Goal: Information Seeking & Learning: Learn about a topic

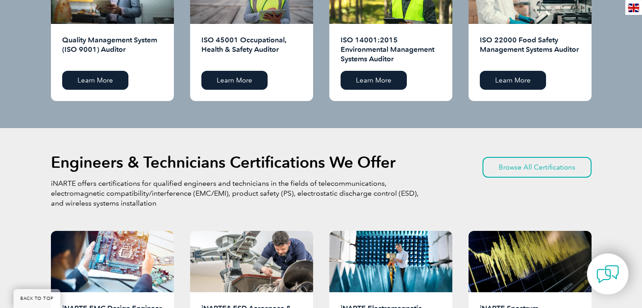
scroll to position [961, 0]
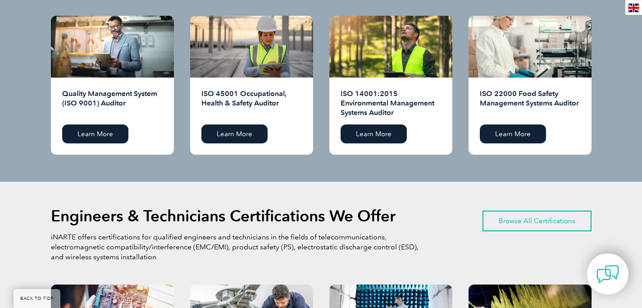
click at [524, 216] on link "Browse All Certifications" at bounding box center [536, 220] width 109 height 21
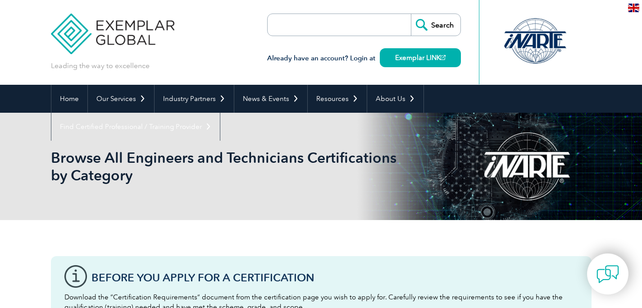
click at [312, 25] on input "search" at bounding box center [319, 25] width 95 height 22
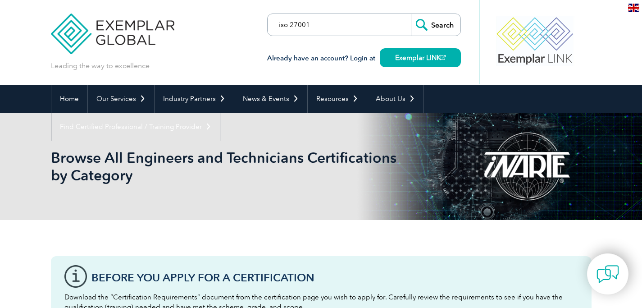
type input "iso 27001"
click at [411, 14] on input "Search" at bounding box center [436, 25] width 50 height 22
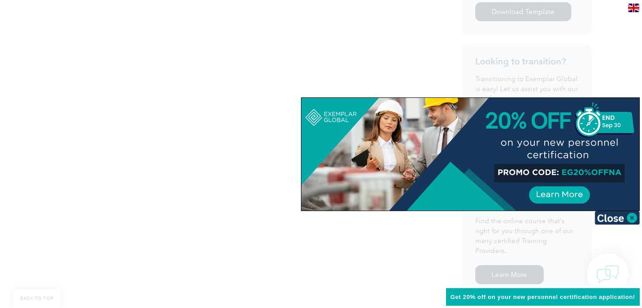
scroll to position [20, 0]
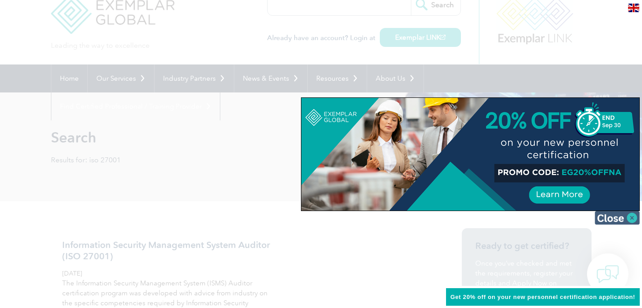
click at [635, 221] on img at bounding box center [616, 218] width 45 height 14
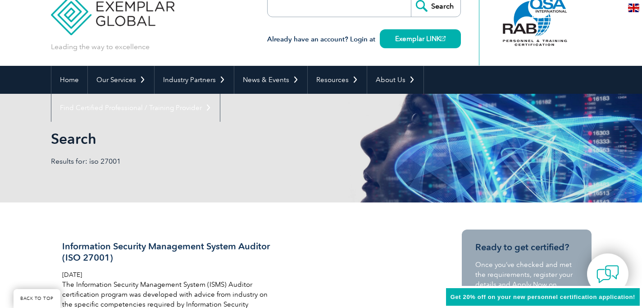
scroll to position [0, 0]
